Goal: Information Seeking & Learning: Learn about a topic

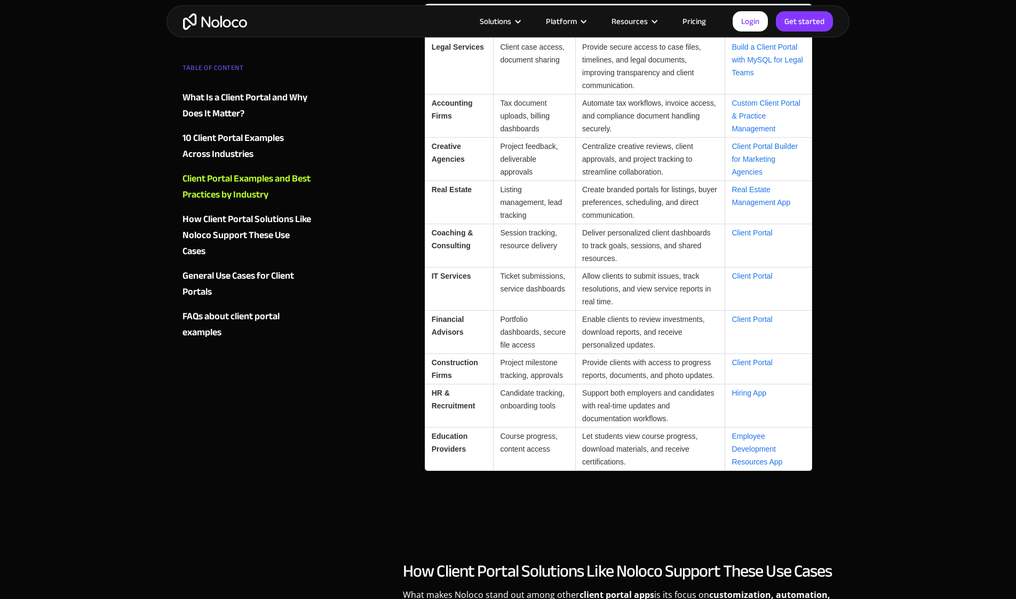
scroll to position [2862, 0]
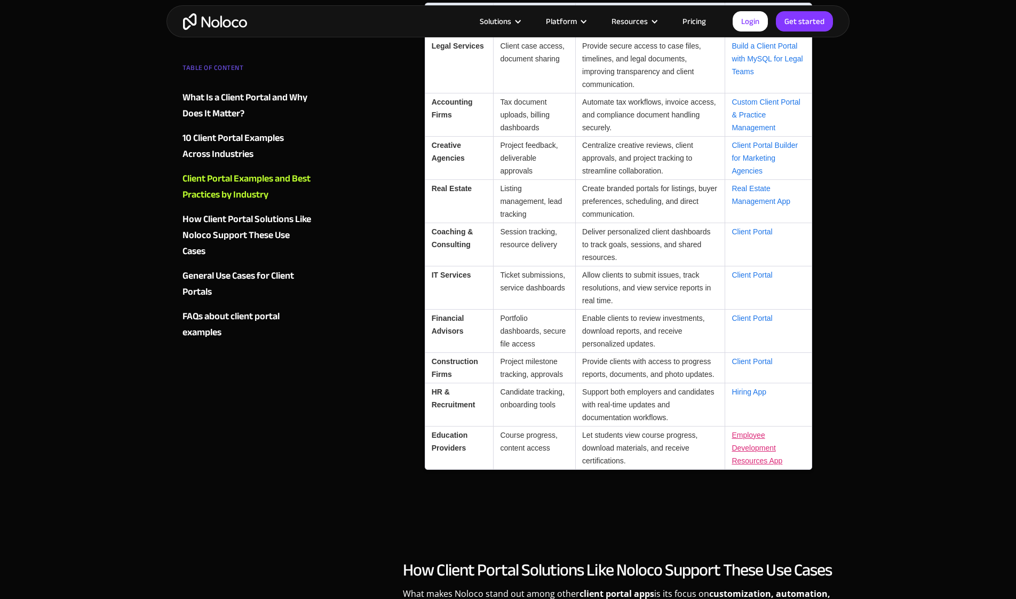
click at [763, 465] on link "Employee Development Resources App" at bounding box center [757, 448] width 51 height 34
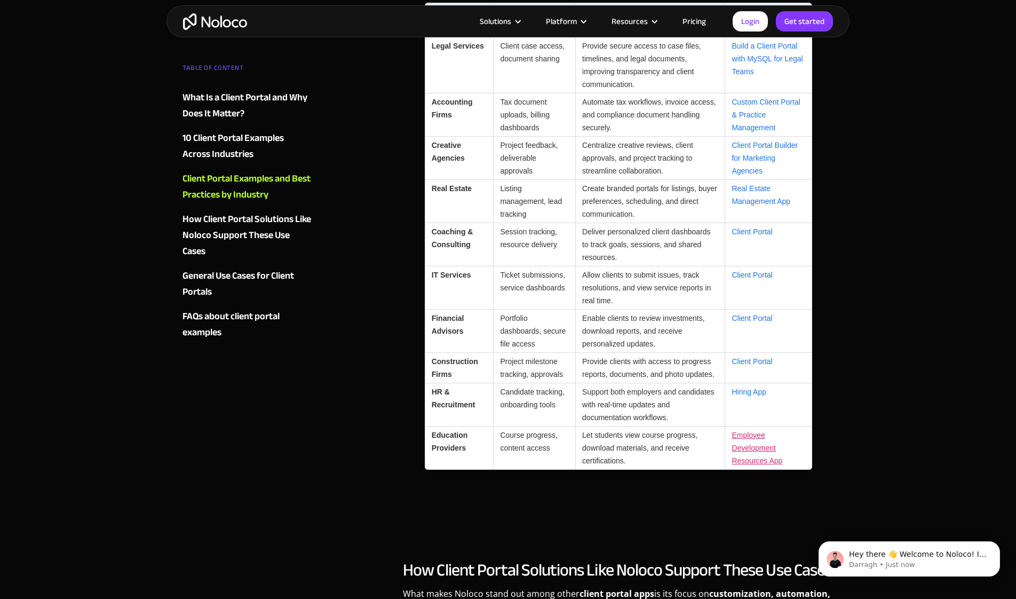
scroll to position [0, 0]
click at [751, 236] on link "Client Portal" at bounding box center [752, 231] width 41 height 9
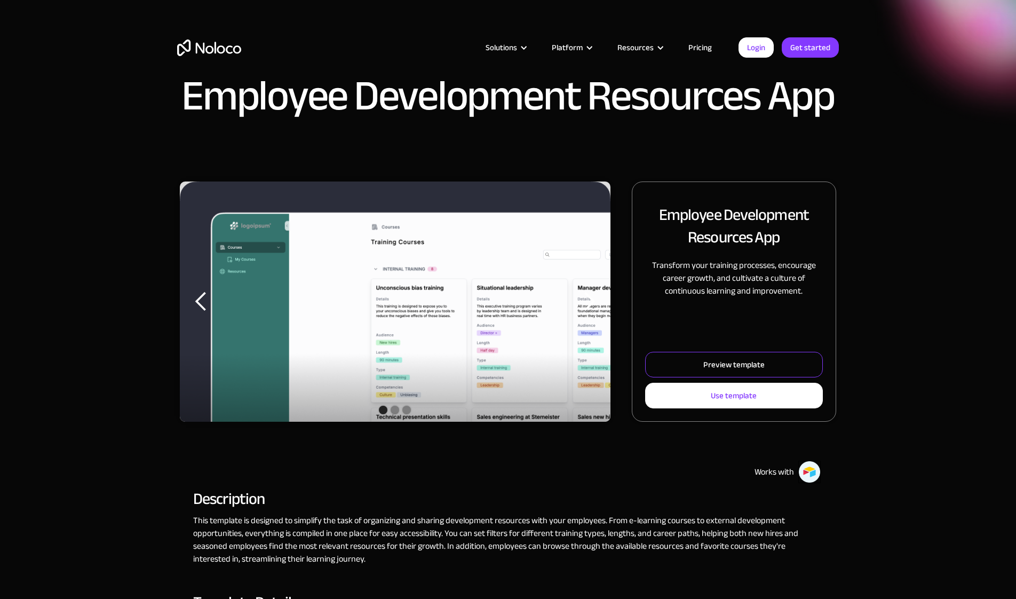
click at [768, 363] on link "Preview template" at bounding box center [734, 365] width 178 height 26
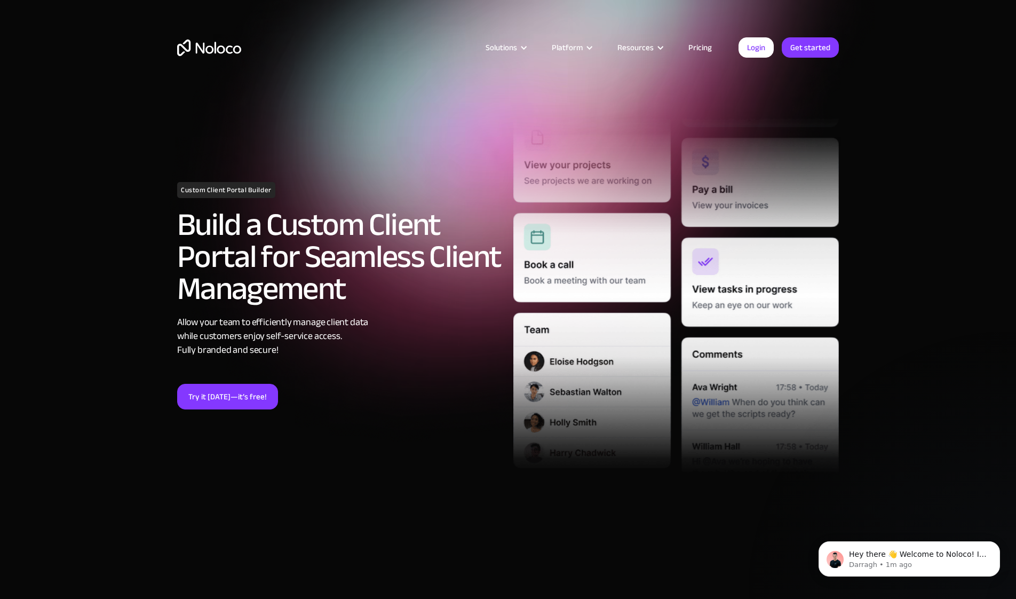
click at [51, 47] on div "Solutions Use Cases Business Types Project Management Keep track of customers, …" at bounding box center [508, 50] width 1016 height 100
